Goal: Information Seeking & Learning: Learn about a topic

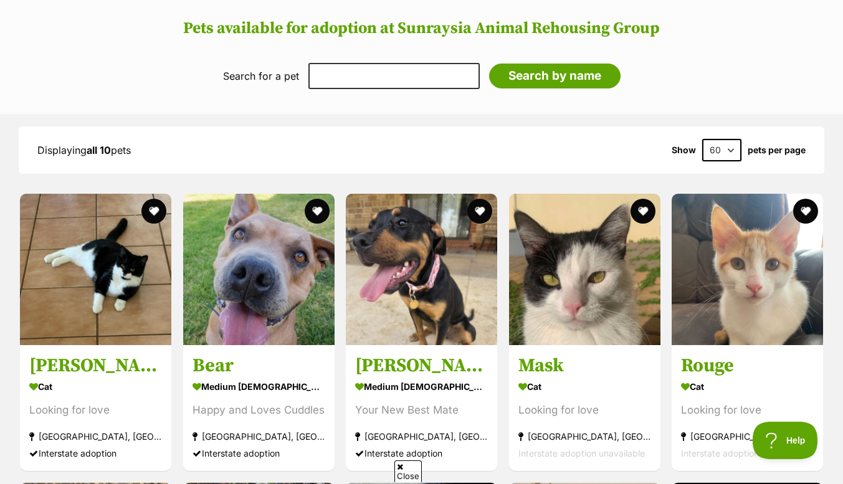
scroll to position [1216, 0]
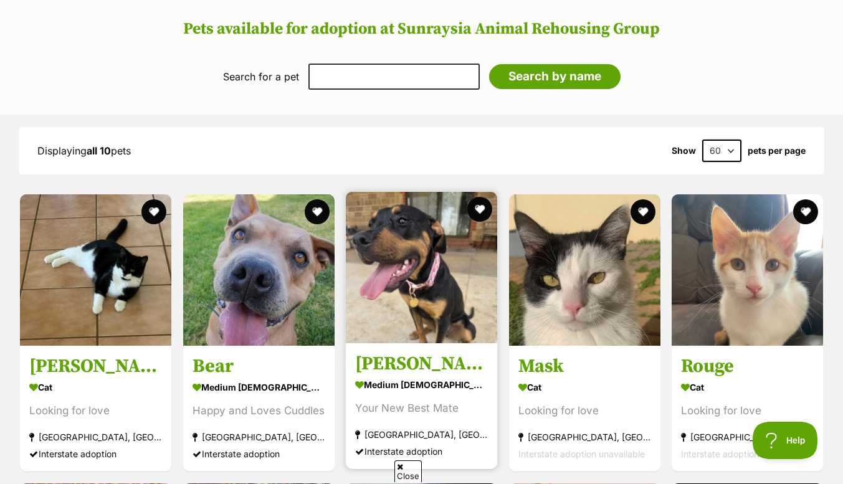
click at [403, 273] on img at bounding box center [421, 267] width 151 height 151
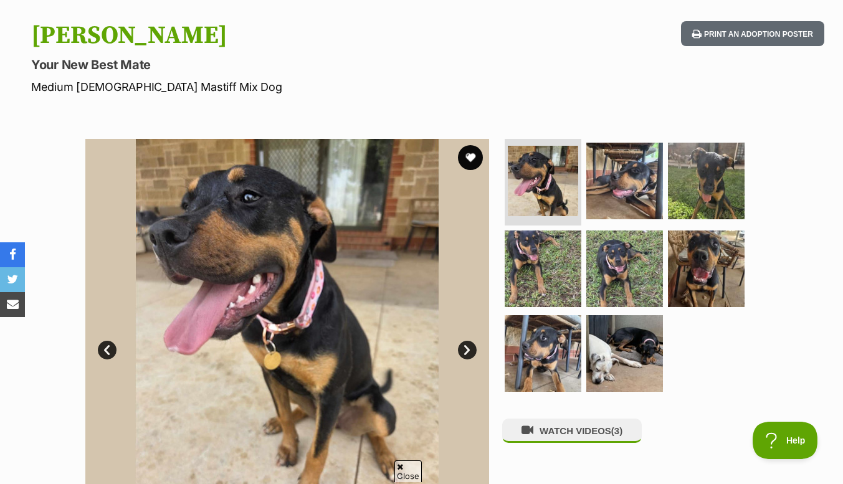
scroll to position [118, 0]
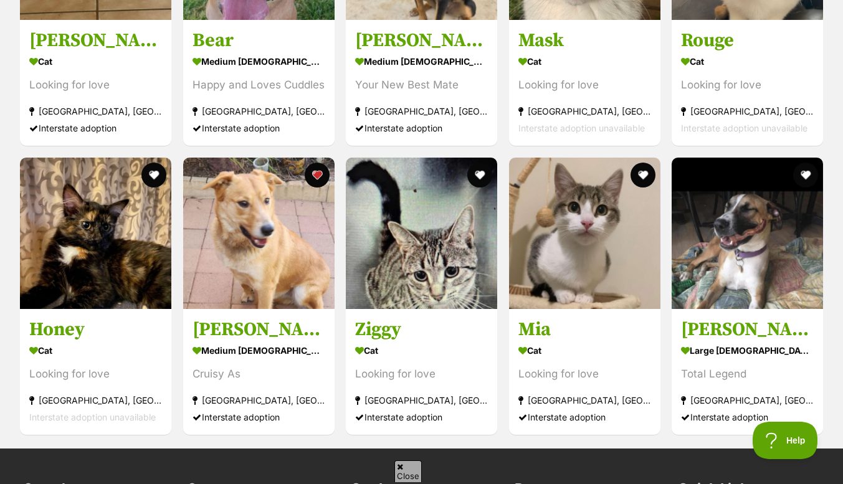
scroll to position [1543, 0]
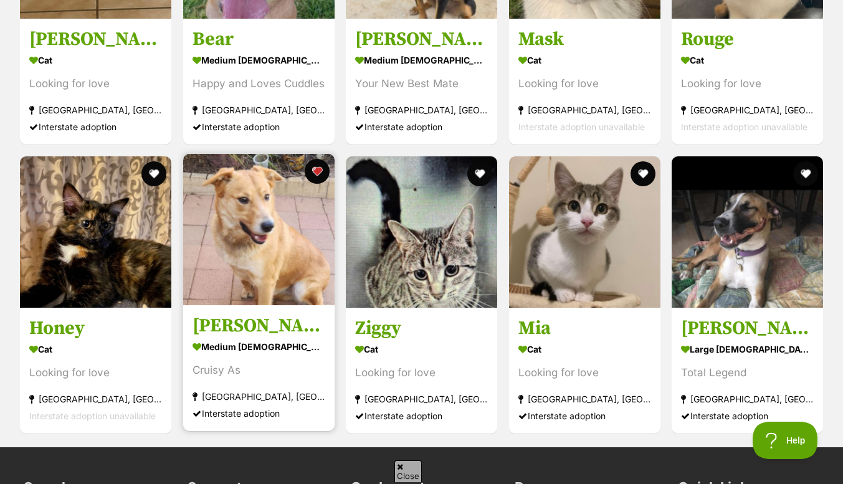
click at [259, 225] on img at bounding box center [258, 229] width 151 height 151
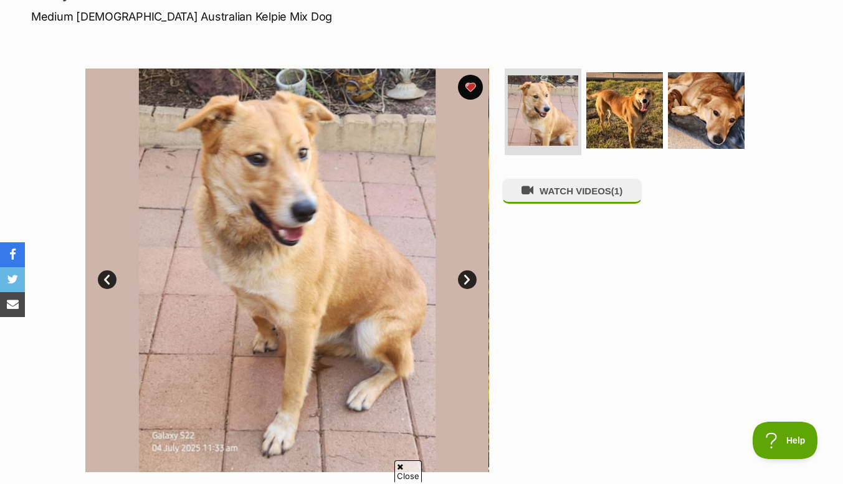
scroll to position [186, 0]
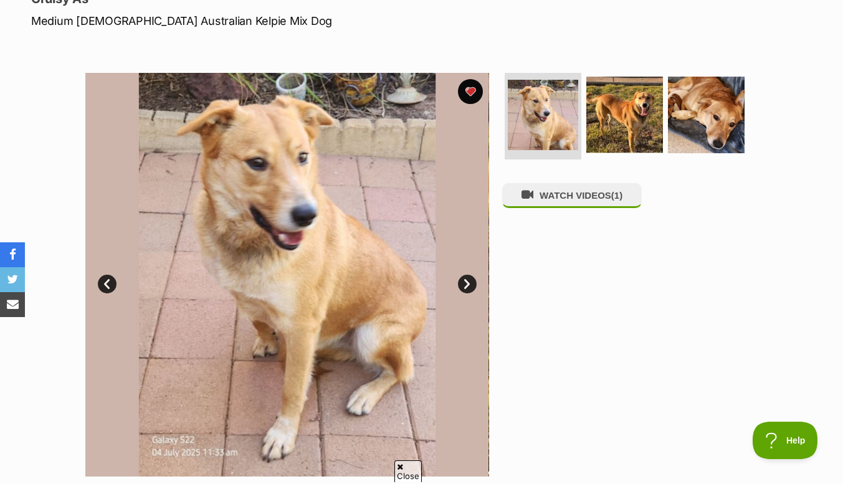
click at [467, 282] on link "Next" at bounding box center [467, 284] width 19 height 19
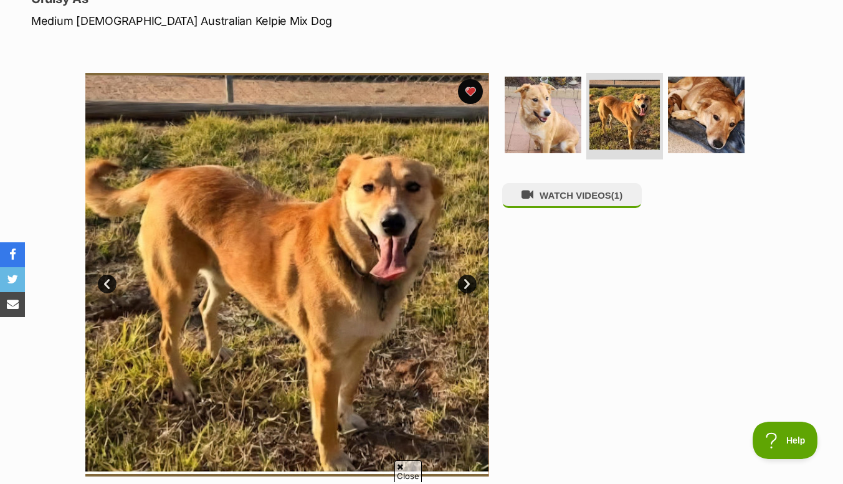
click at [467, 289] on link "Next" at bounding box center [467, 284] width 19 height 19
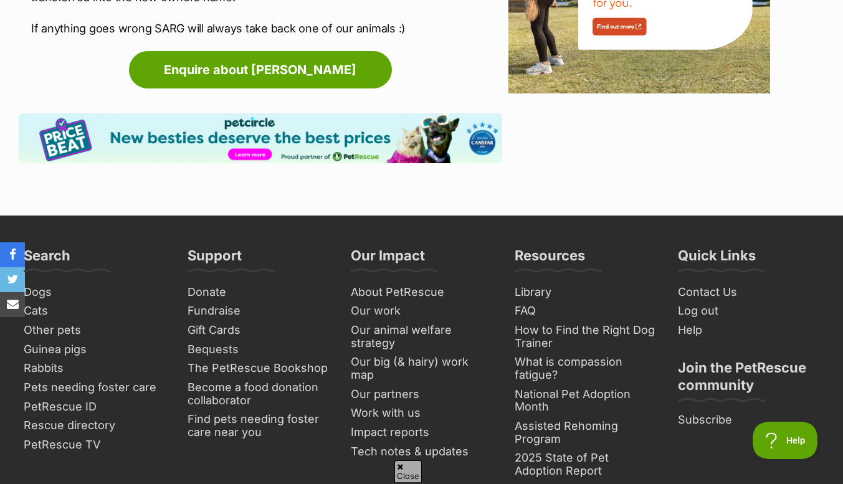
scroll to position [1666, 0]
click at [78, 321] on link "Other pets" at bounding box center [94, 330] width 151 height 19
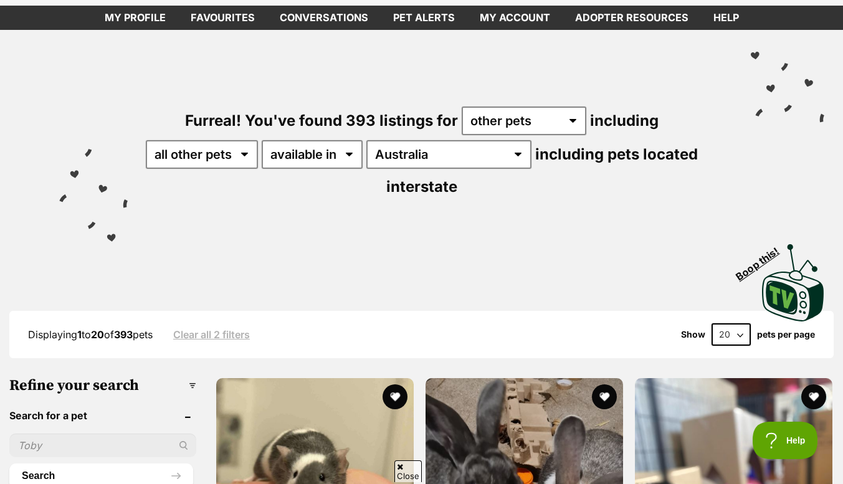
scroll to position [41, 0]
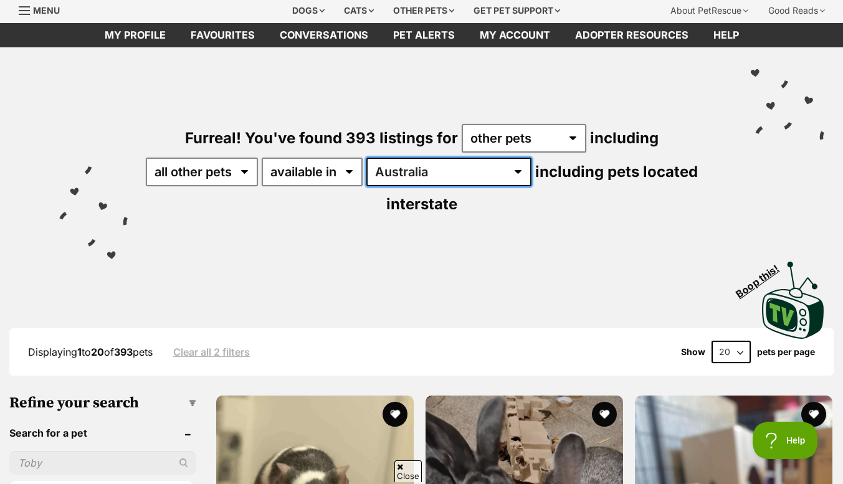
click at [447, 170] on select "[GEOGRAPHIC_DATA] [GEOGRAPHIC_DATA] [GEOGRAPHIC_DATA] [GEOGRAPHIC_DATA] [GEOGRA…" at bounding box center [448, 172] width 165 height 29
select select "VIC"
click at [369, 158] on select "[GEOGRAPHIC_DATA] [GEOGRAPHIC_DATA] [GEOGRAPHIC_DATA] [GEOGRAPHIC_DATA] [GEOGRA…" at bounding box center [448, 172] width 165 height 29
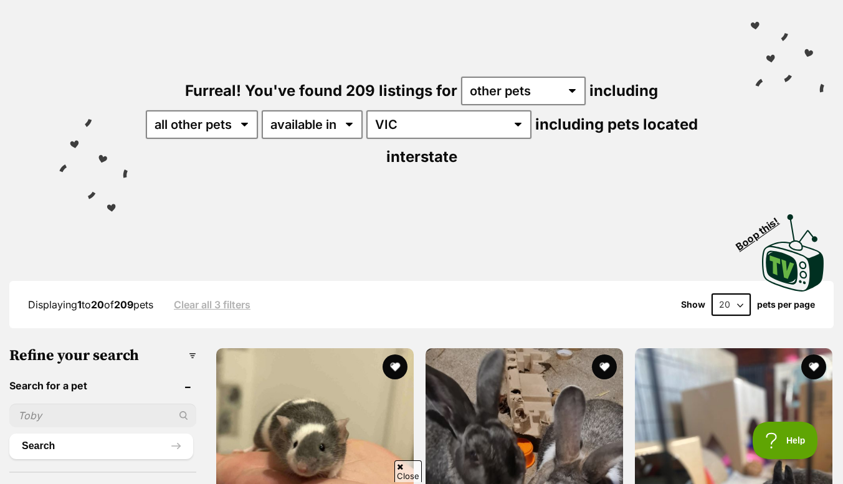
scroll to position [93, 0]
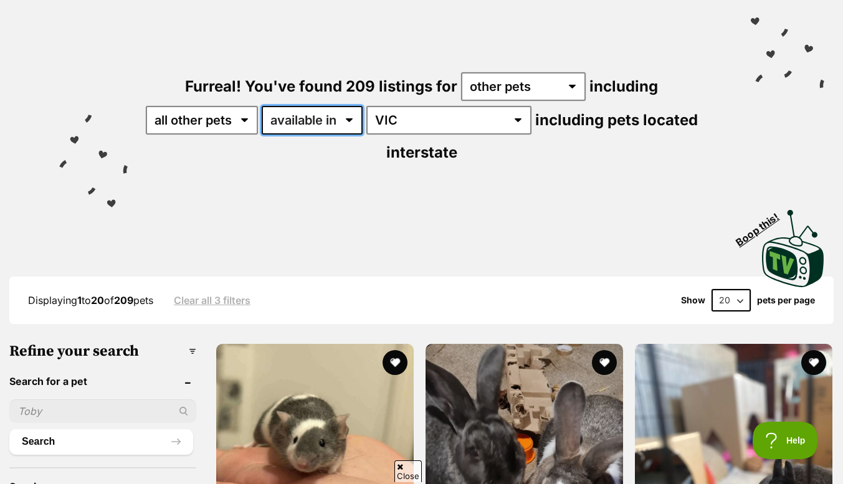
click at [354, 118] on select "available in located in" at bounding box center [312, 120] width 101 height 29
select select "disabled"
click at [263, 106] on select "available in located in" at bounding box center [312, 120] width 101 height 29
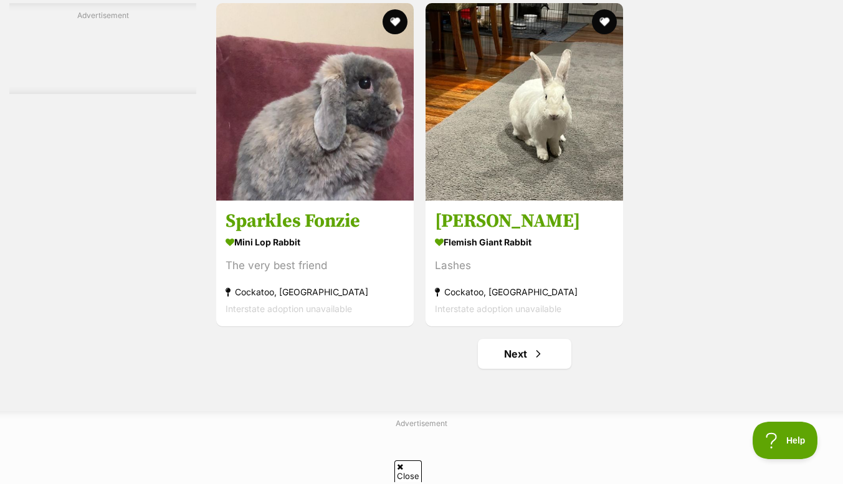
scroll to position [2779, 0]
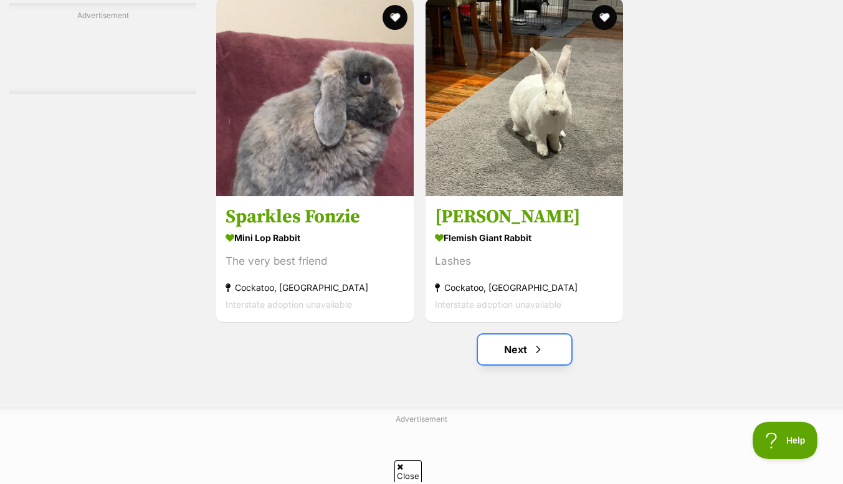
click at [517, 350] on link "Next" at bounding box center [524, 350] width 93 height 30
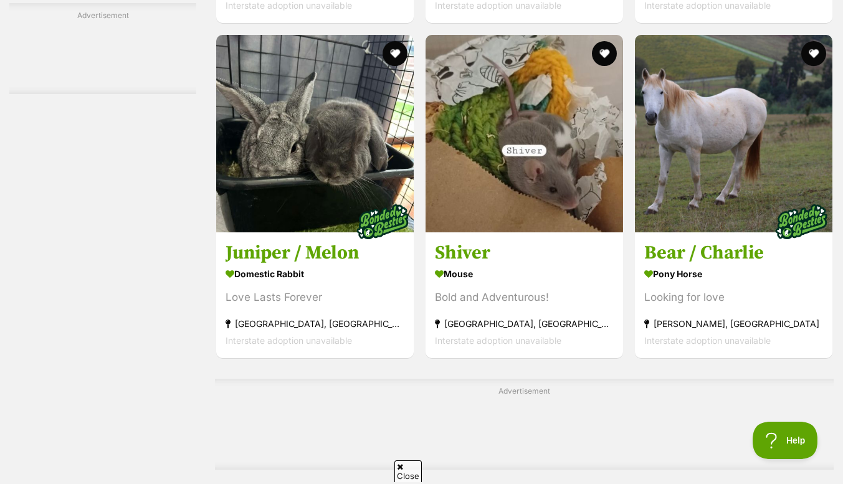
scroll to position [2287, 0]
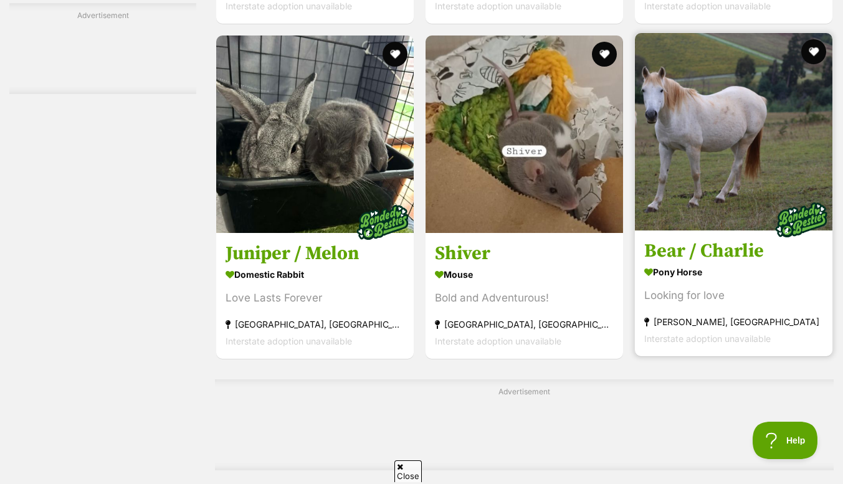
click at [717, 261] on h3 "Bear / Charlie" at bounding box center [733, 252] width 179 height 24
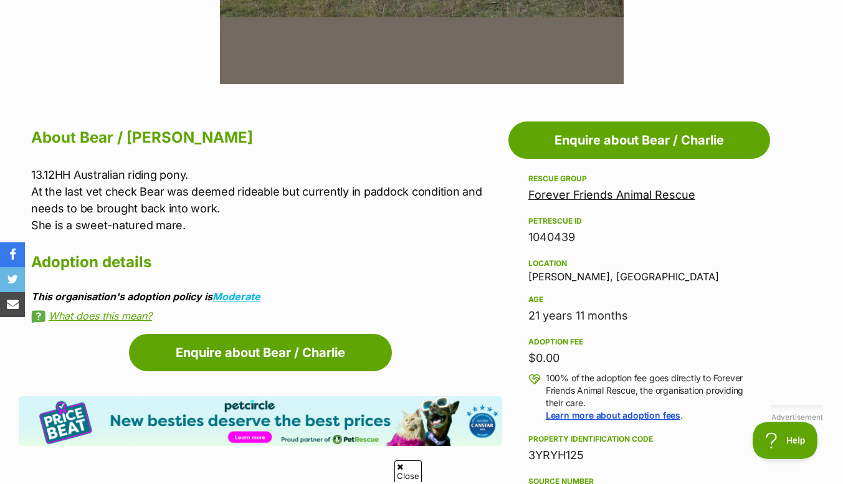
scroll to position [568, 0]
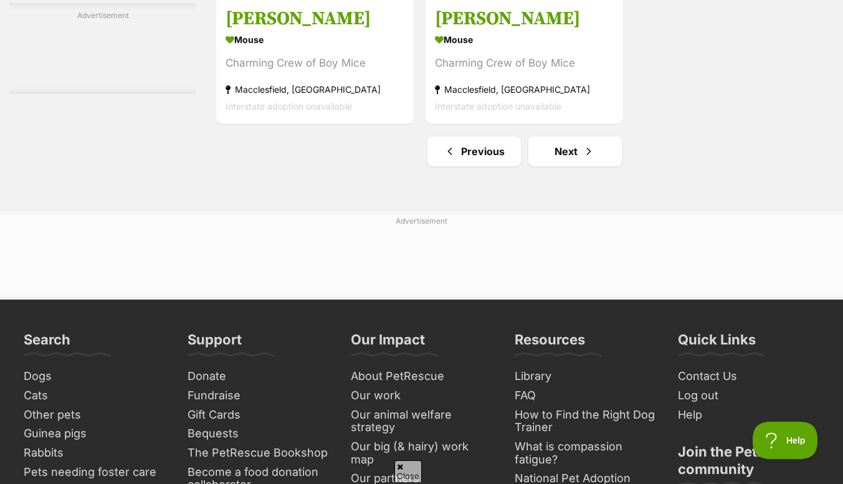
scroll to position [2980, 0]
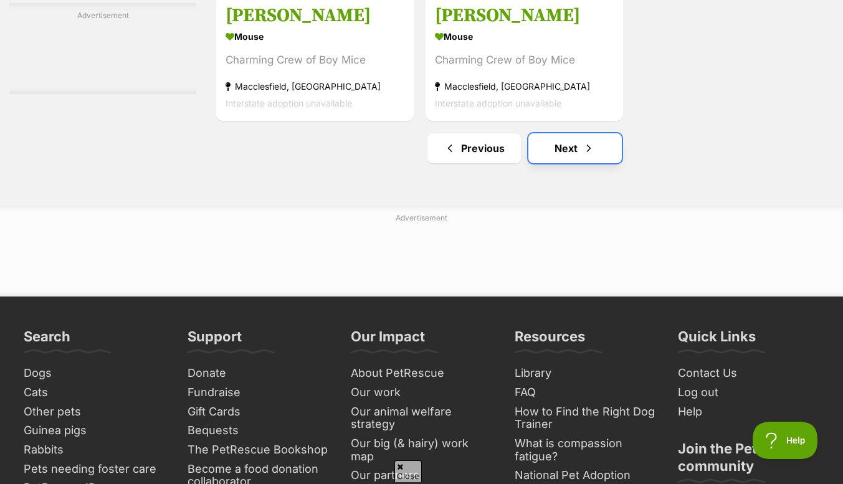
click at [562, 155] on link "Next" at bounding box center [575, 148] width 93 height 30
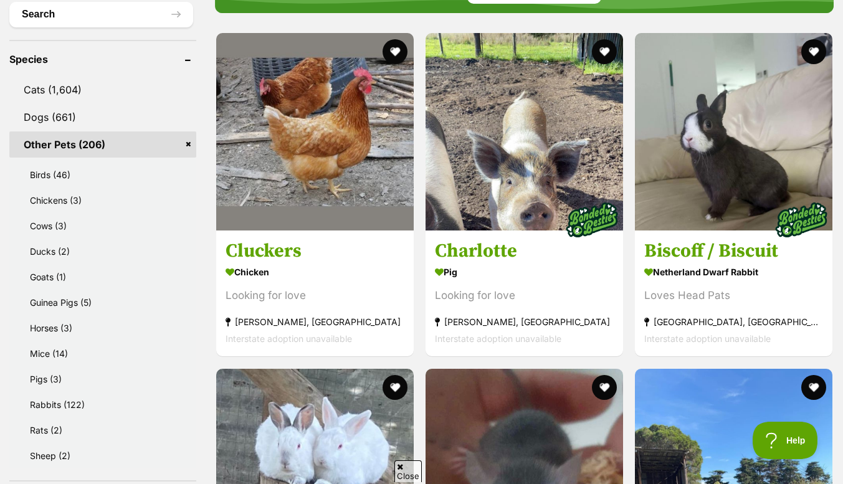
scroll to position [489, 0]
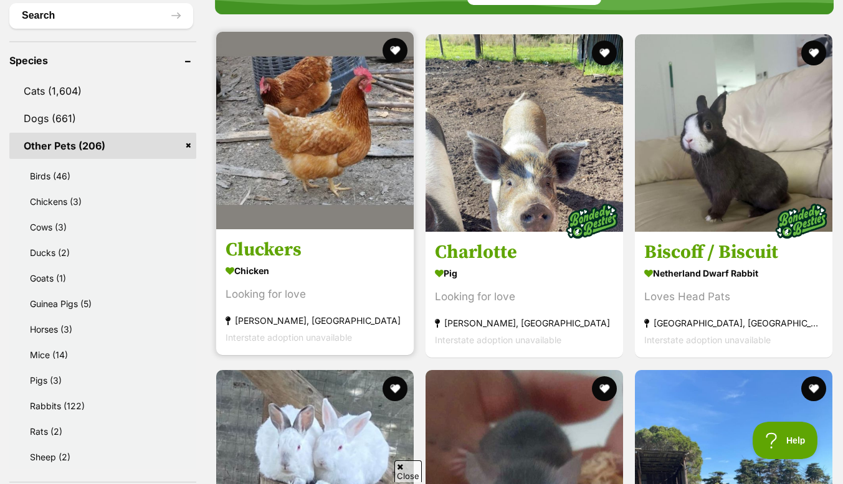
click at [267, 239] on h3 "Cluckers" at bounding box center [315, 251] width 179 height 24
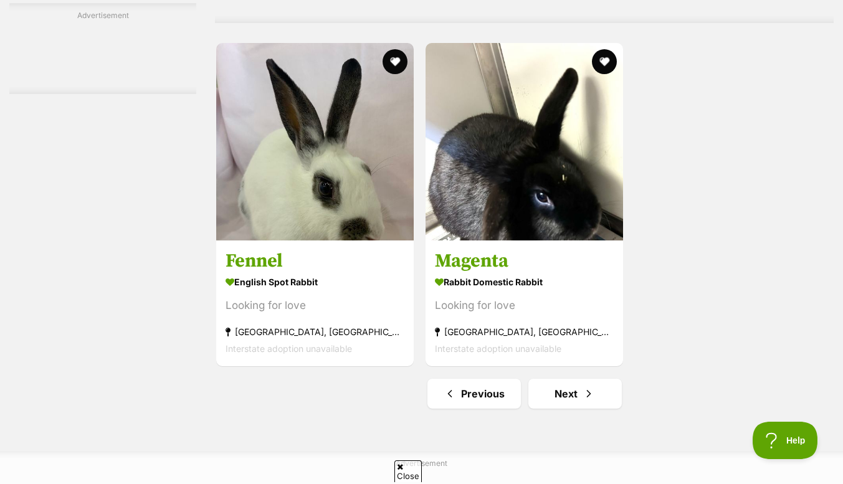
scroll to position [2850, 0]
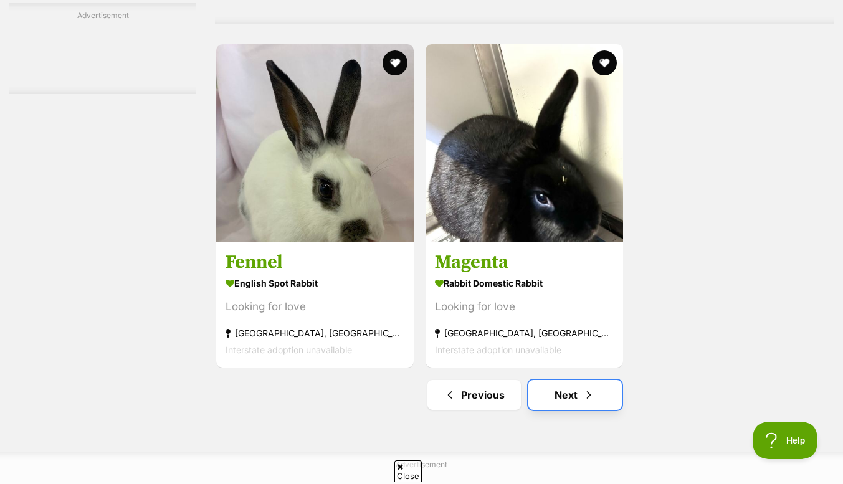
click at [569, 380] on link "Next" at bounding box center [575, 395] width 93 height 30
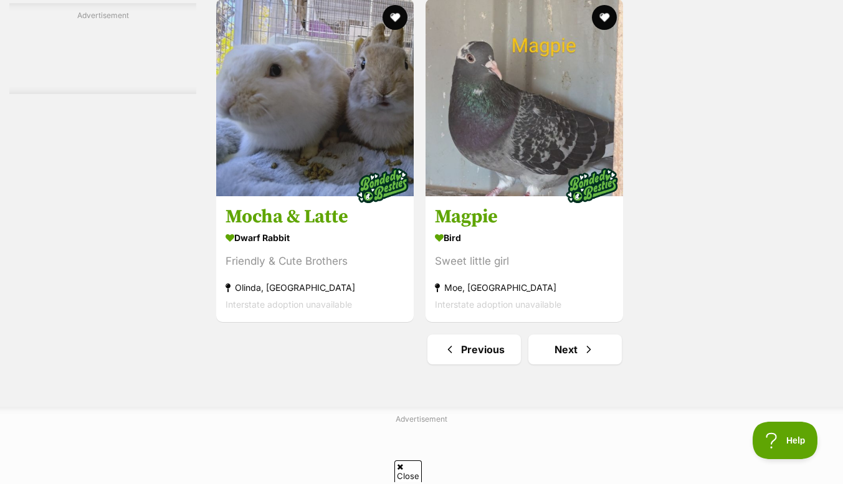
scroll to position [2795, 0]
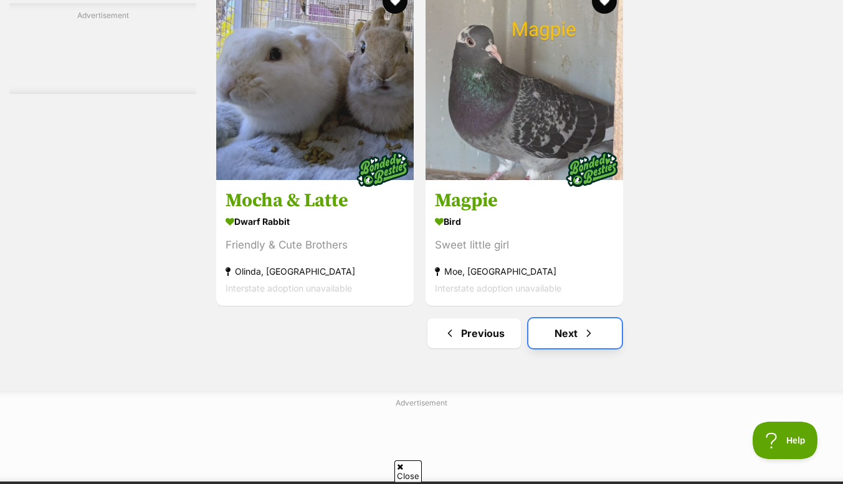
click at [564, 336] on link "Next" at bounding box center [575, 333] width 93 height 30
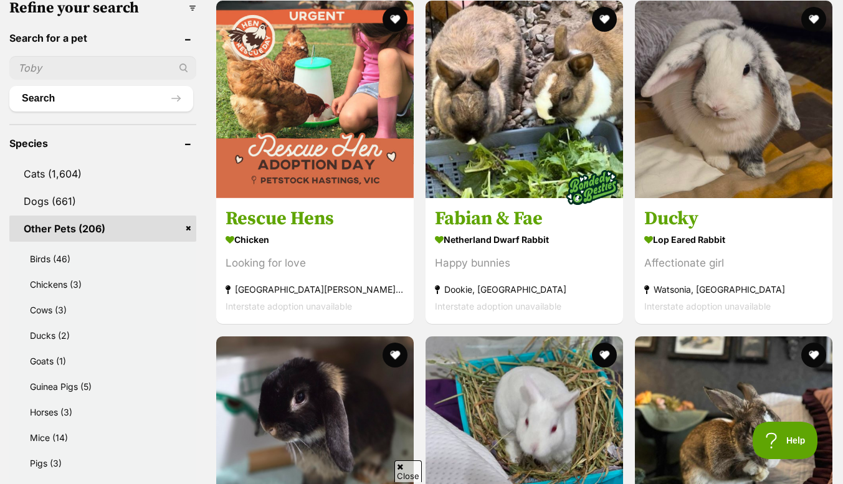
scroll to position [408, 0]
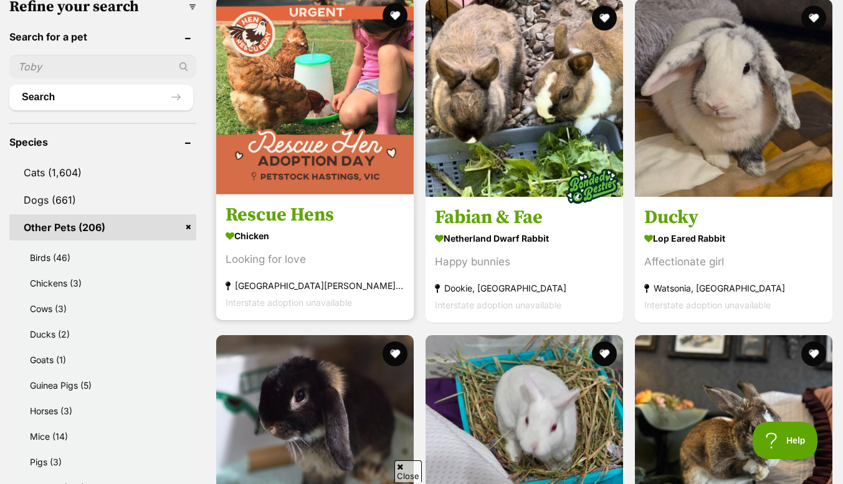
click at [295, 218] on h3 "Rescue Hens" at bounding box center [315, 216] width 179 height 24
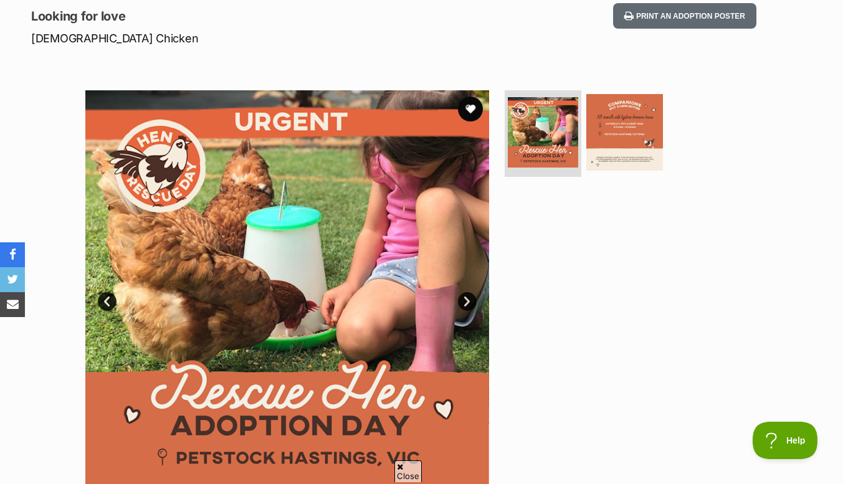
scroll to position [172, 0]
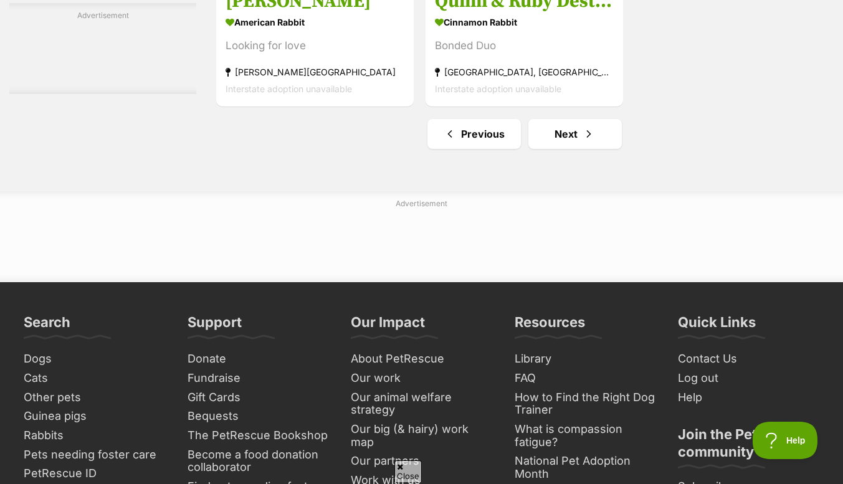
scroll to position [2996, 0]
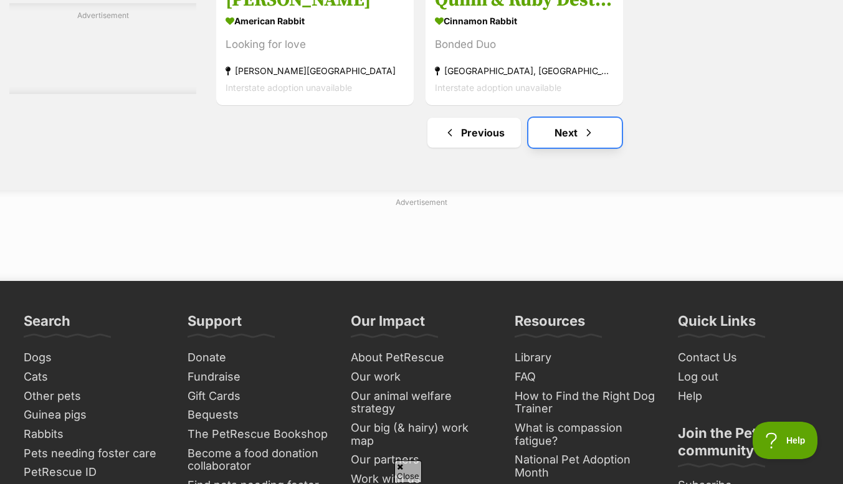
click at [565, 143] on link "Next" at bounding box center [575, 133] width 93 height 30
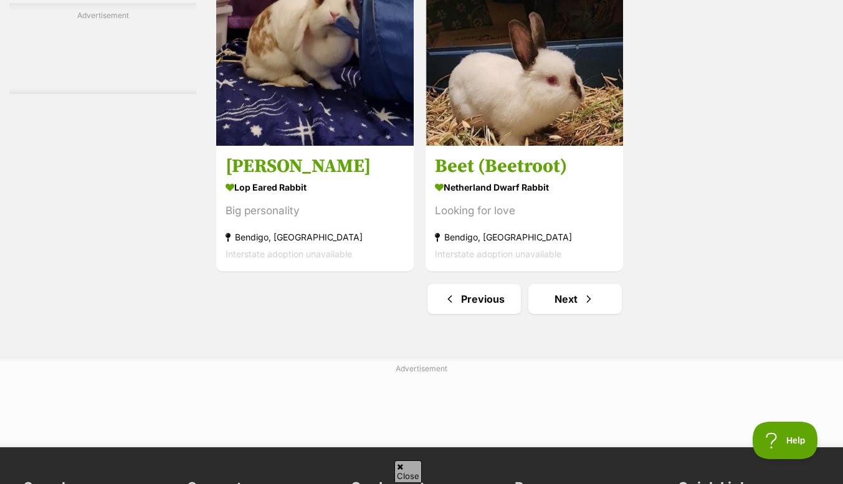
scroll to position [2947, 0]
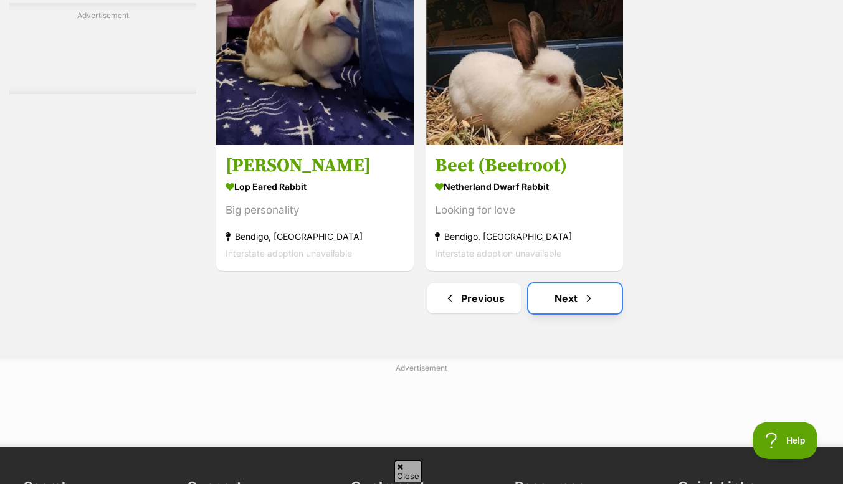
click at [573, 284] on link "Next" at bounding box center [575, 299] width 93 height 30
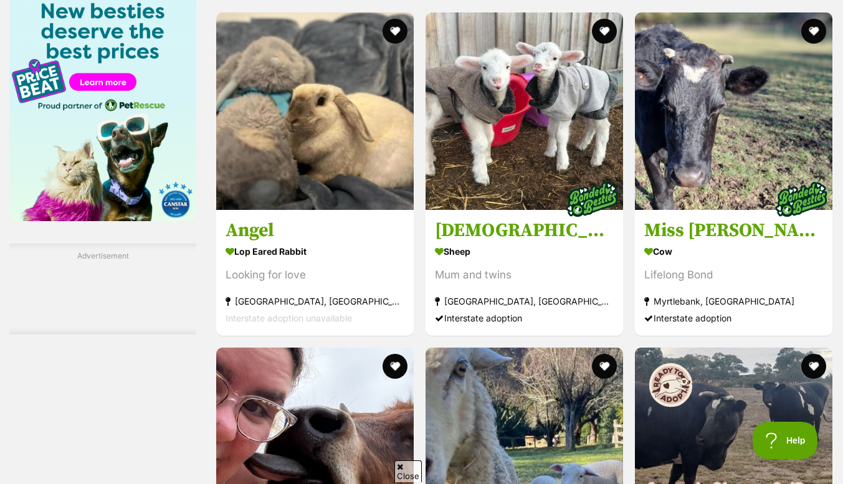
scroll to position [1974, 0]
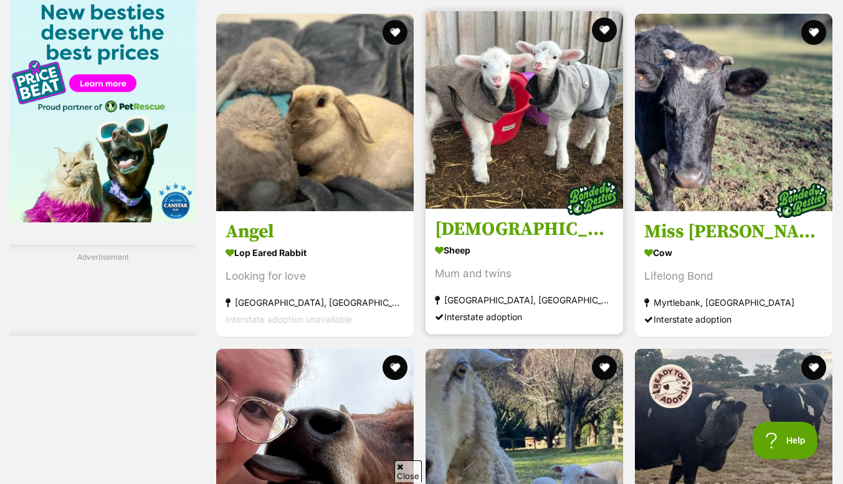
click at [519, 232] on h3 "[DEMOGRAPHIC_DATA] Bah Bah, River & Lily" at bounding box center [524, 230] width 179 height 24
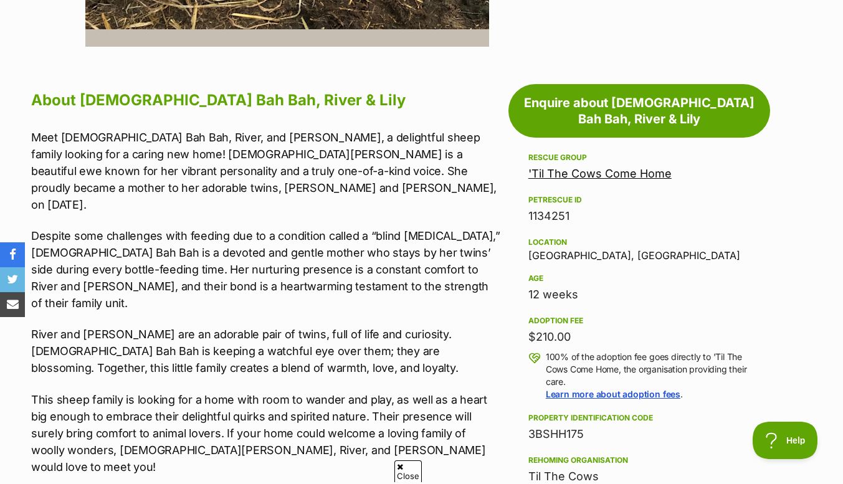
scroll to position [647, 0]
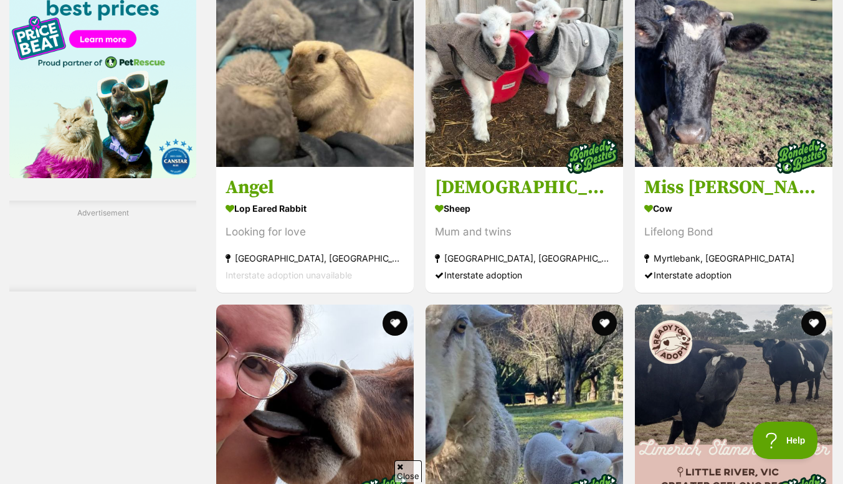
scroll to position [2016, 0]
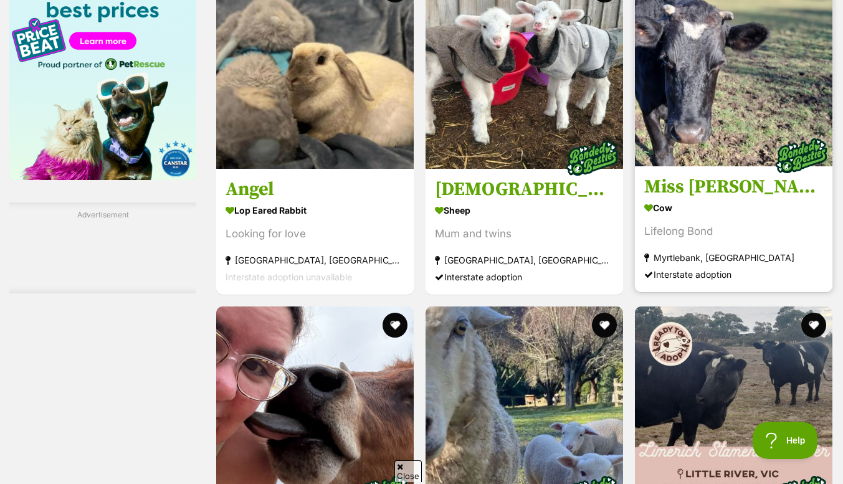
click at [712, 193] on h3 "Miss Gerri & Jack" at bounding box center [733, 187] width 179 height 24
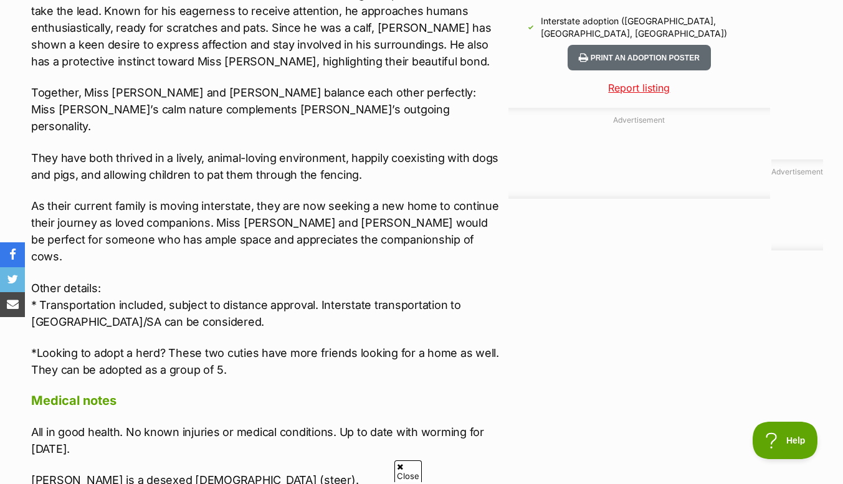
scroll to position [1174, 0]
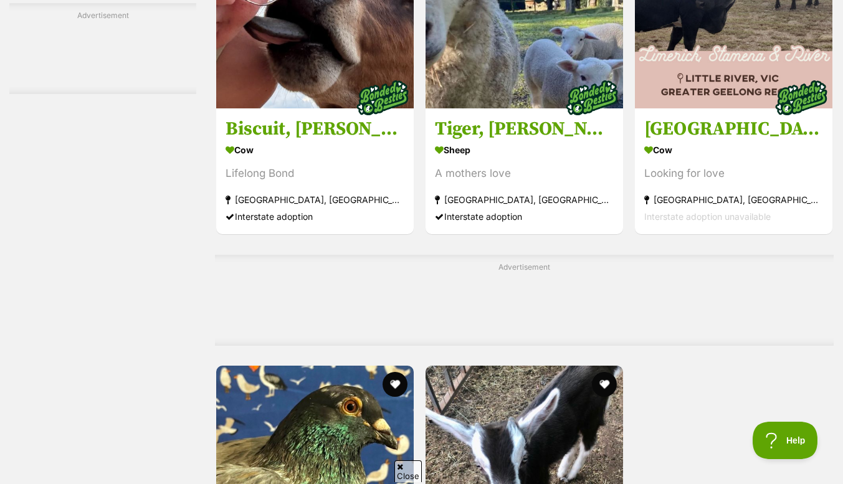
scroll to position [2414, 0]
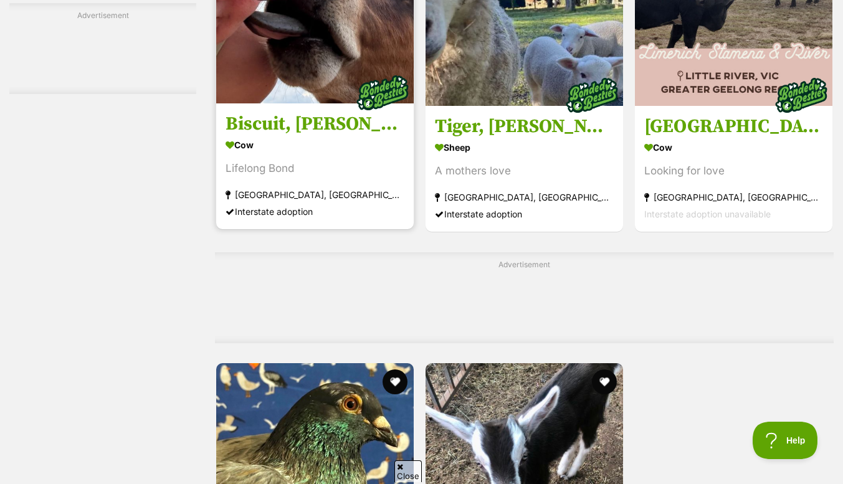
click at [304, 123] on h3 "Biscuit, [PERSON_NAME] & [PERSON_NAME]" at bounding box center [315, 125] width 179 height 24
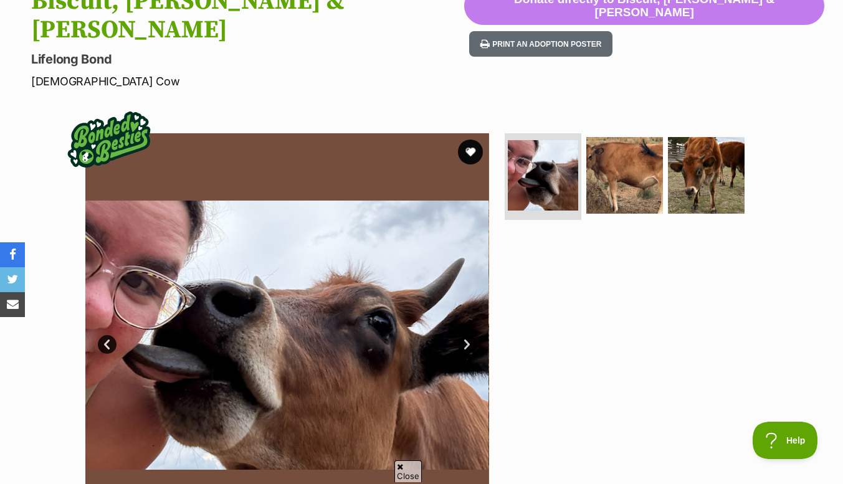
scroll to position [196, 0]
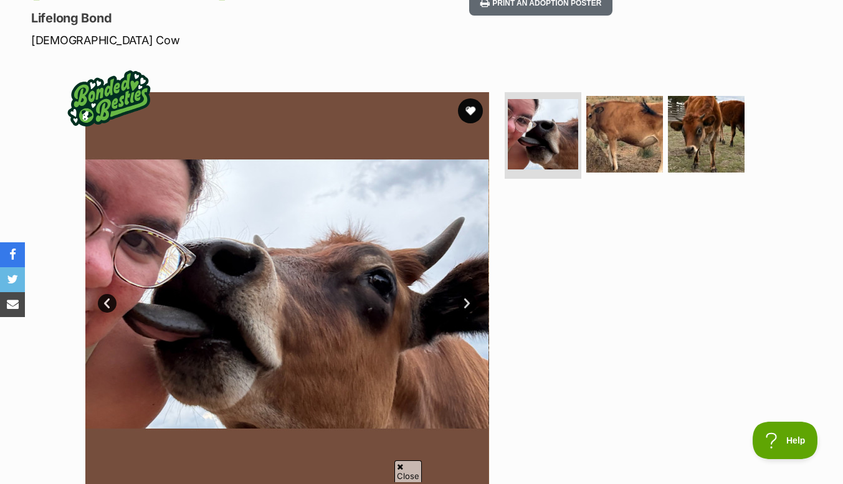
click at [471, 294] on link "Next" at bounding box center [467, 303] width 19 height 19
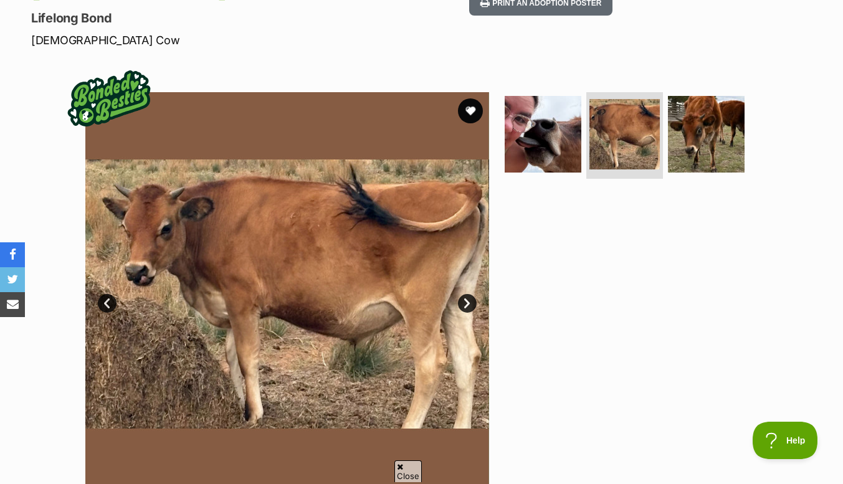
click at [465, 294] on link "Next" at bounding box center [467, 303] width 19 height 19
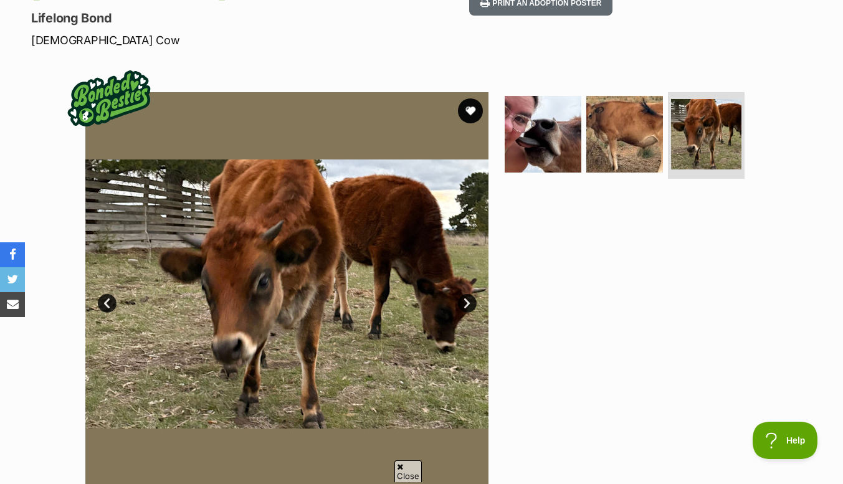
click at [466, 294] on link "Next" at bounding box center [467, 303] width 19 height 19
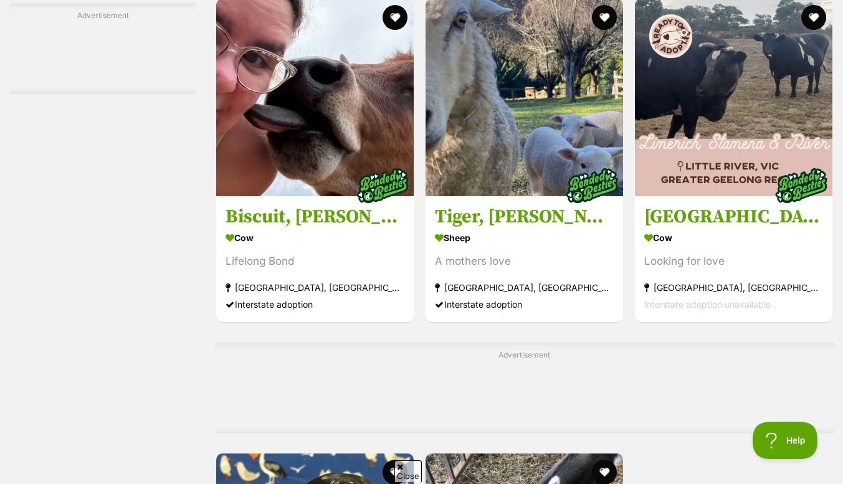
scroll to position [2325, 0]
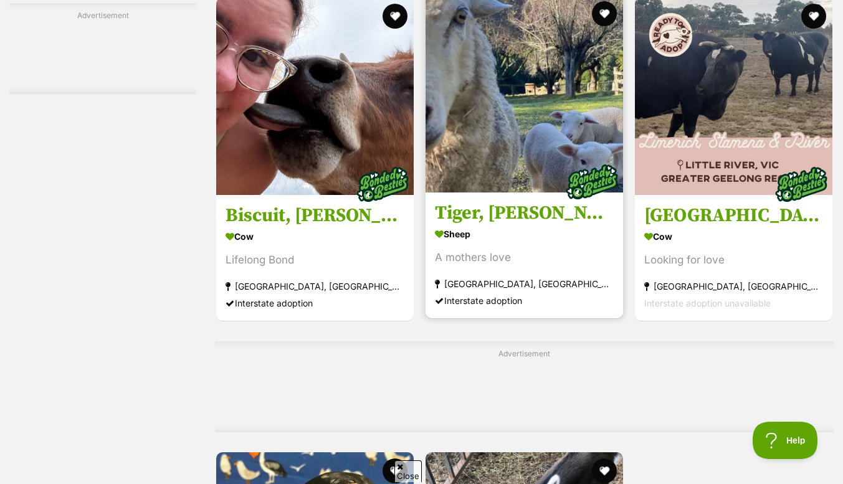
click at [501, 218] on h3 "Tiger, [PERSON_NAME], Lucky, Olive & August" at bounding box center [524, 214] width 179 height 24
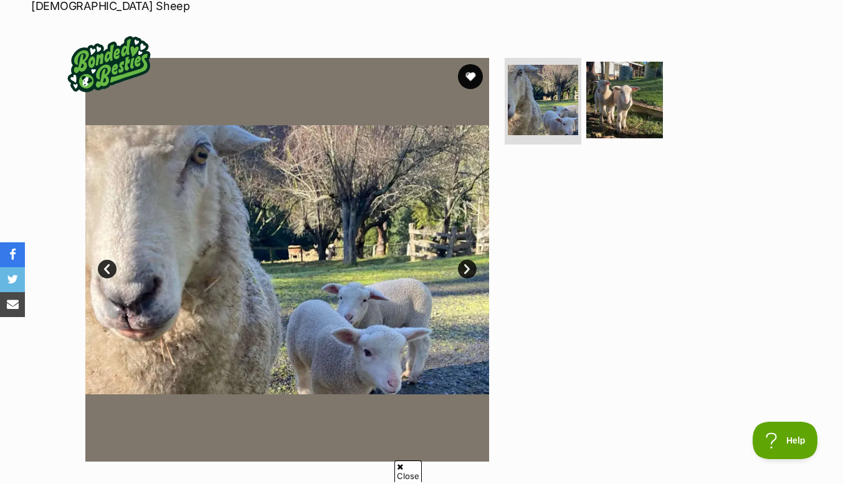
scroll to position [230, 0]
click at [468, 260] on link "Next" at bounding box center [467, 269] width 19 height 19
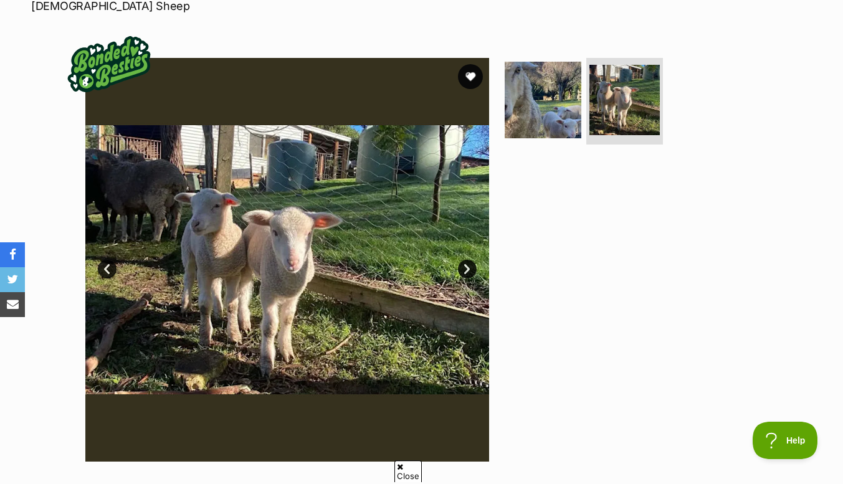
click at [466, 260] on link "Next" at bounding box center [467, 269] width 19 height 19
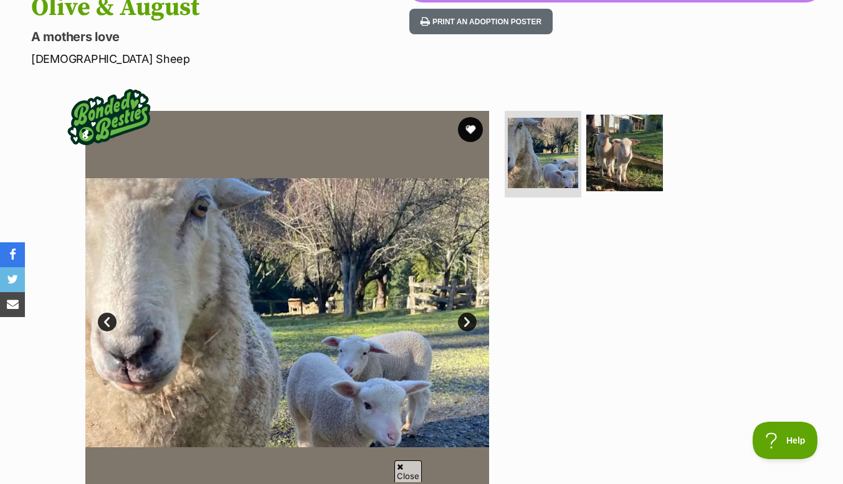
scroll to position [177, 0]
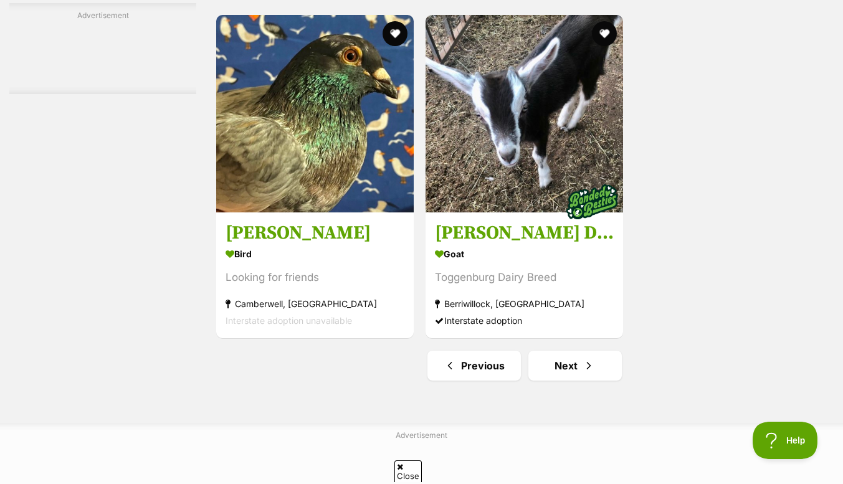
scroll to position [2765, 0]
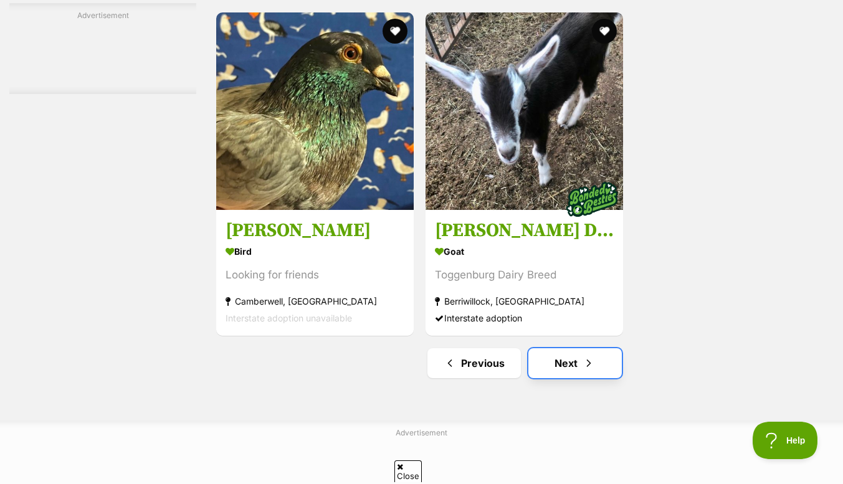
click at [567, 366] on link "Next" at bounding box center [575, 363] width 93 height 30
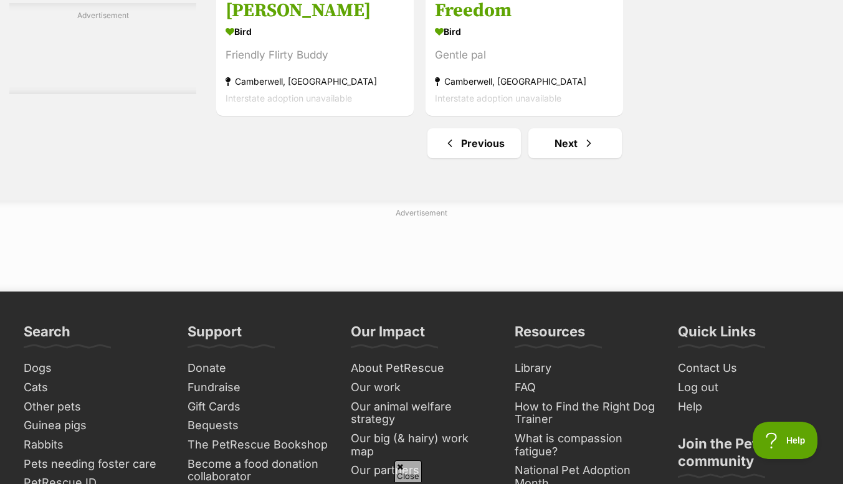
scroll to position [2986, 0]
click at [572, 153] on link "Next" at bounding box center [575, 143] width 93 height 30
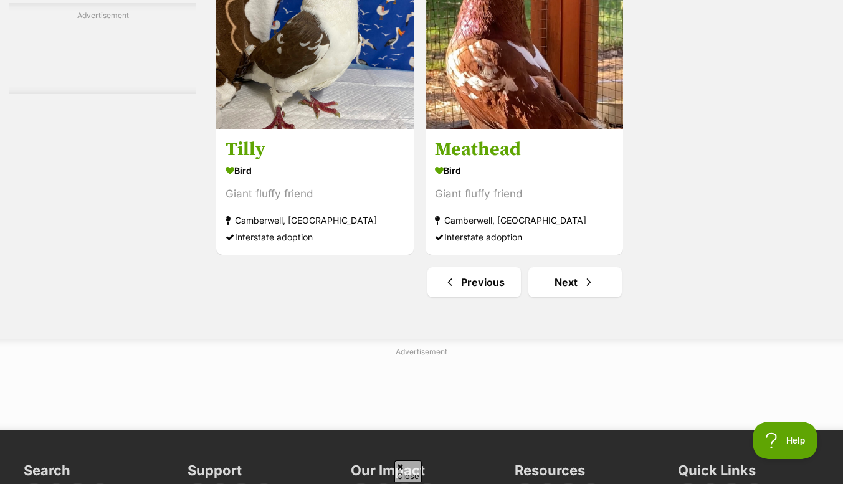
scroll to position [2964, 0]
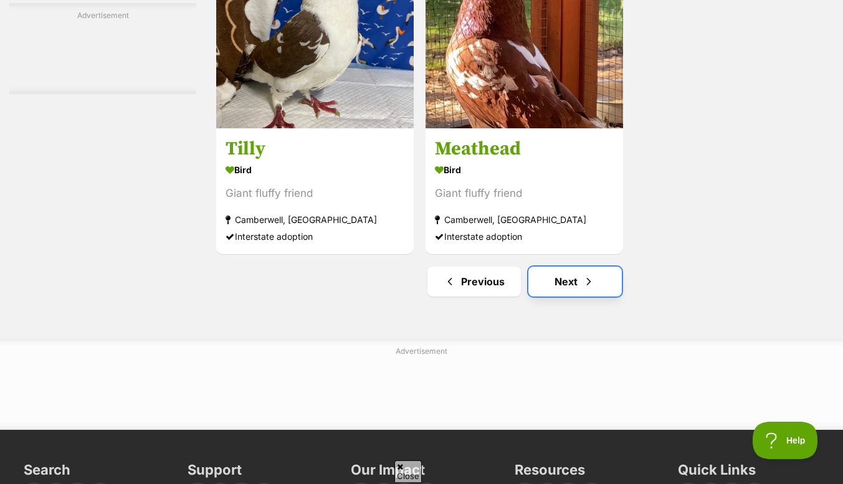
click at [568, 267] on link "Next" at bounding box center [575, 282] width 93 height 30
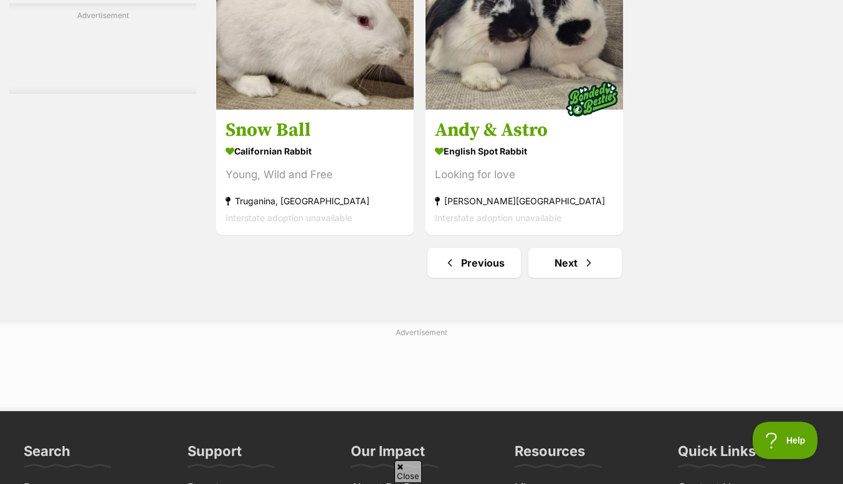
scroll to position [2867, 0]
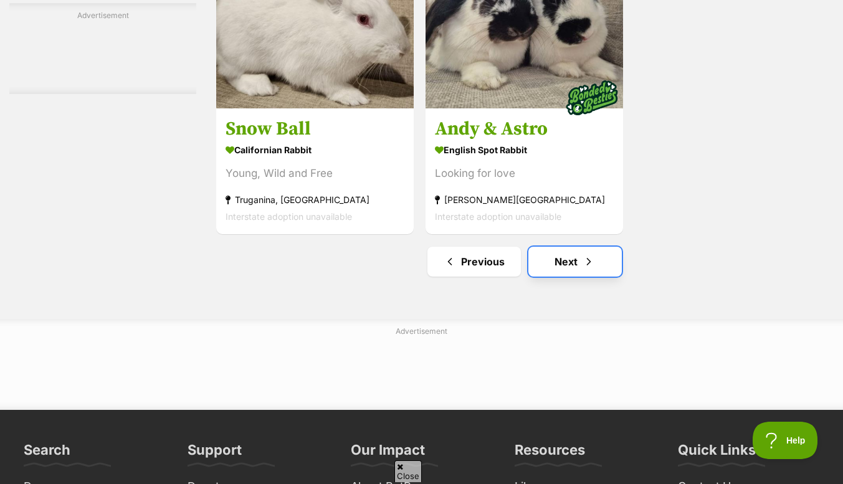
click at [572, 269] on link "Next" at bounding box center [575, 262] width 93 height 30
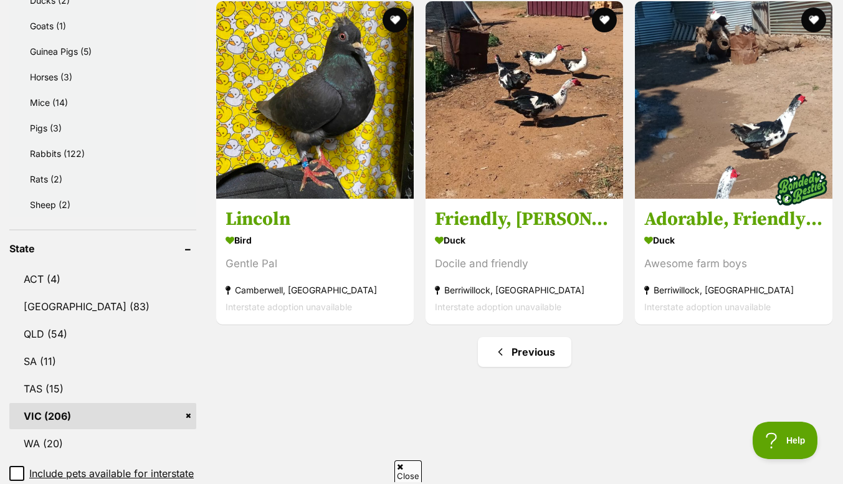
scroll to position [740, 0]
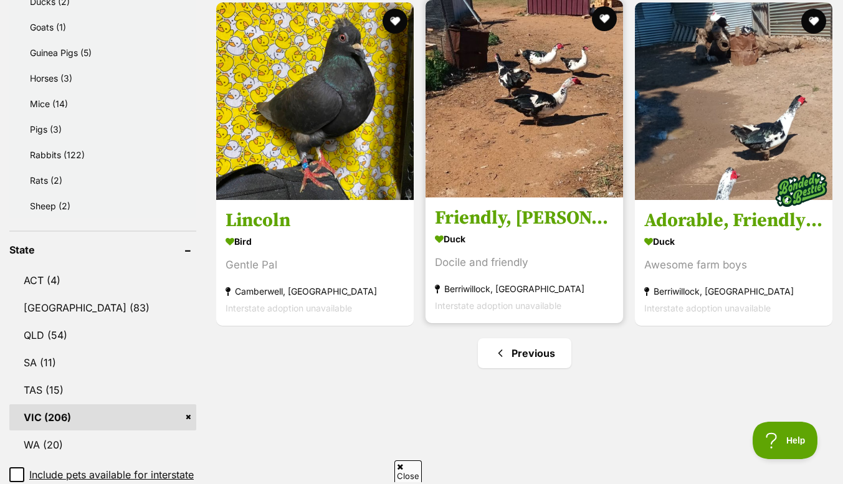
click at [532, 227] on h3 "Friendly, [PERSON_NAME] & Drakes" at bounding box center [524, 218] width 179 height 24
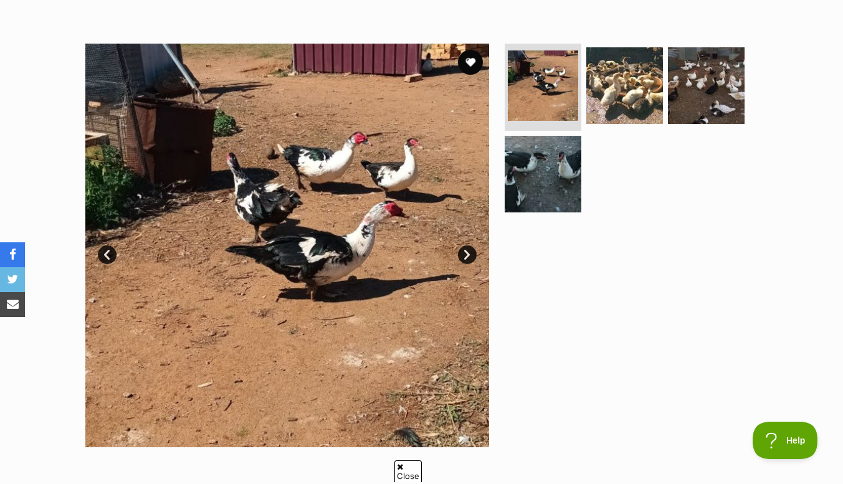
scroll to position [218, 0]
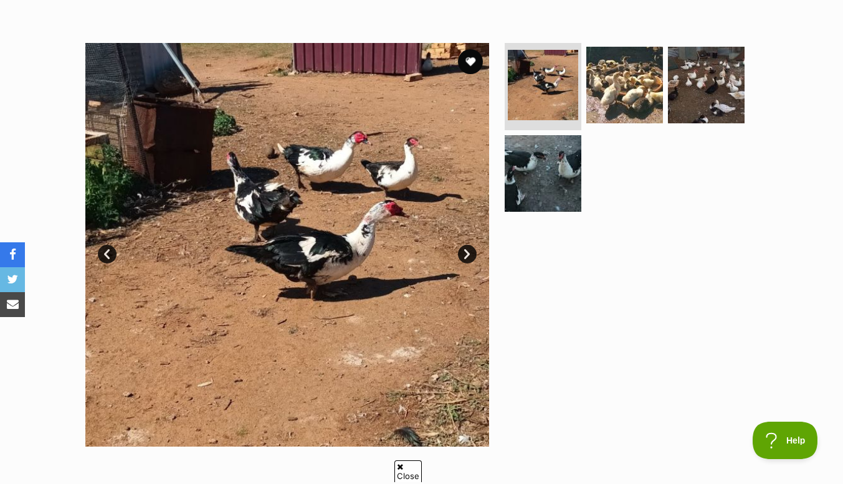
click at [467, 257] on link "Next" at bounding box center [467, 254] width 19 height 19
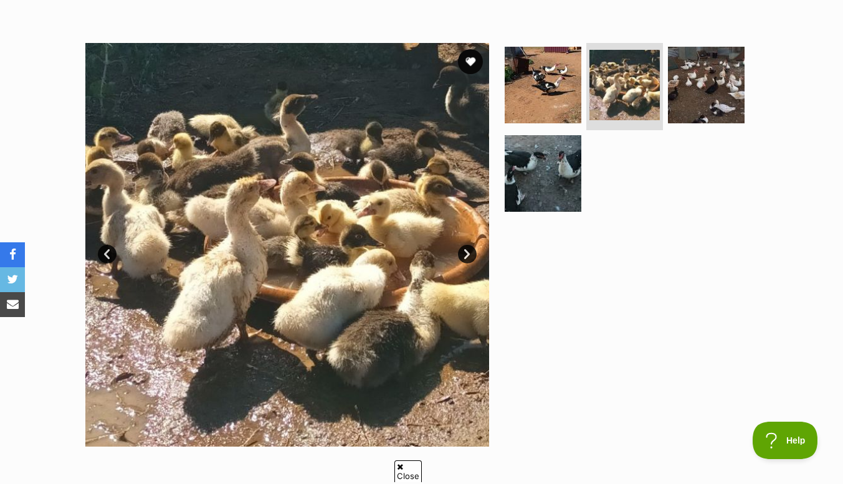
click at [468, 255] on link "Next" at bounding box center [467, 254] width 19 height 19
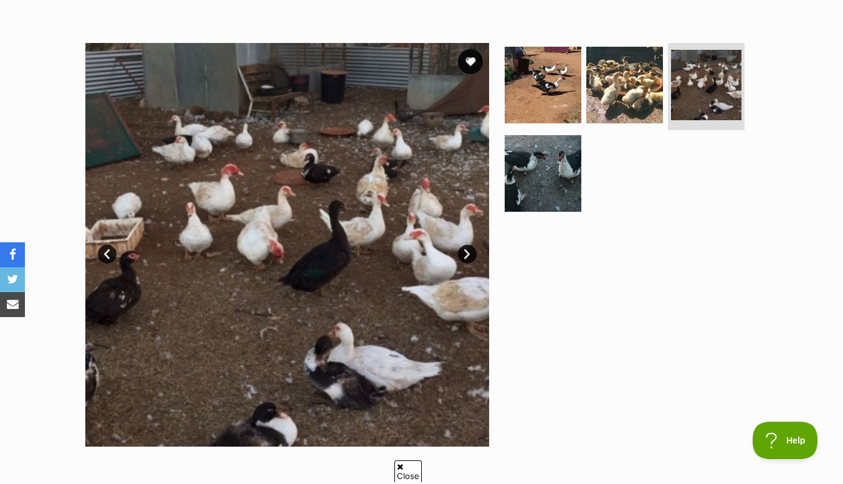
click at [468, 253] on link "Next" at bounding box center [467, 254] width 19 height 19
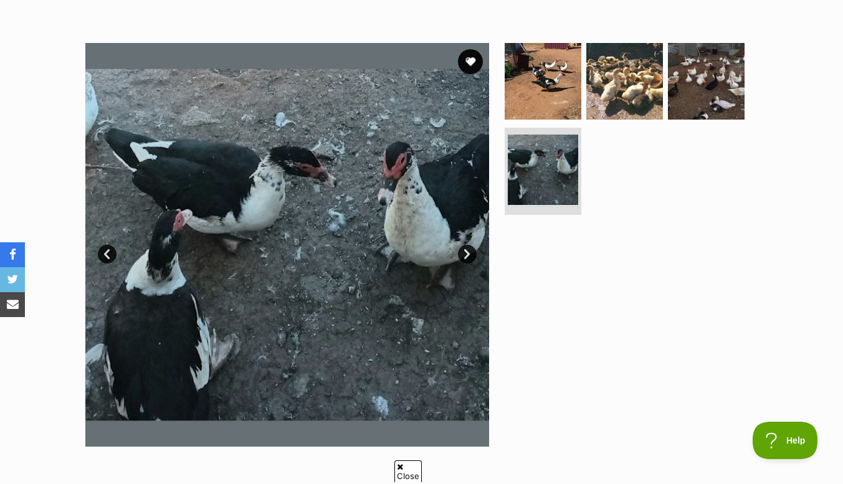
click at [466, 253] on link "Next" at bounding box center [467, 254] width 19 height 19
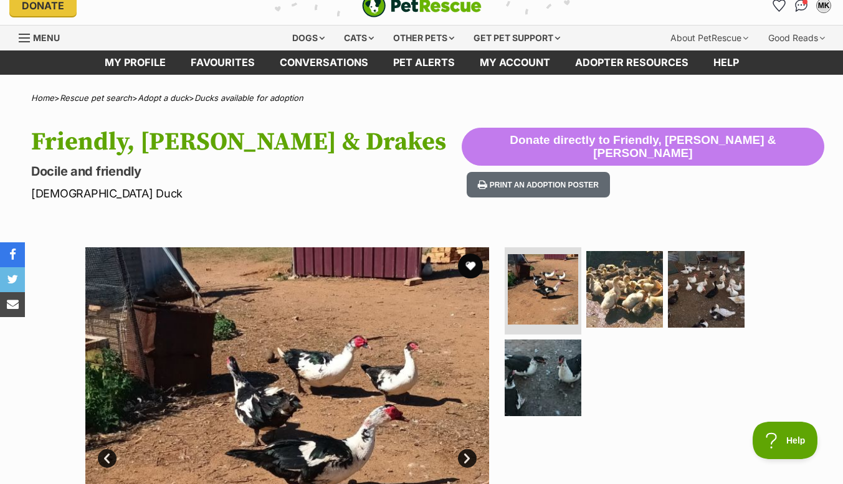
scroll to position [0, 0]
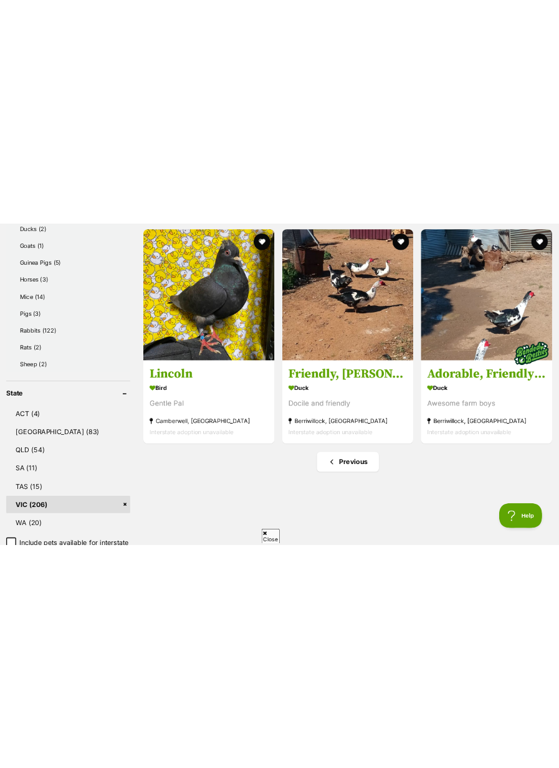
scroll to position [798, 0]
